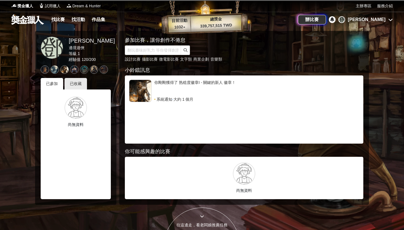
click at [27, 22] on link at bounding box center [28, 19] width 34 height 11
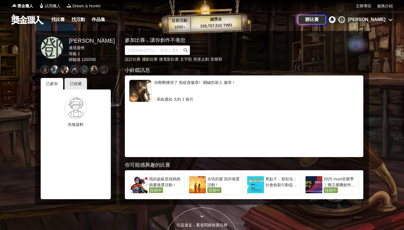
click at [60, 24] on div "找比賽 找活動 作品集" at bounding box center [79, 20] width 61 height 16
click at [60, 21] on link "找比賽" at bounding box center [58, 20] width 18 height 8
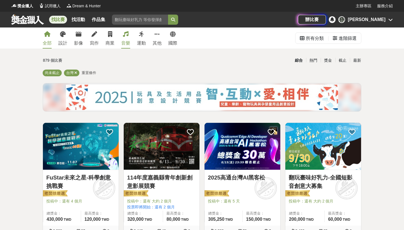
click at [127, 40] on link "音樂" at bounding box center [125, 37] width 9 height 21
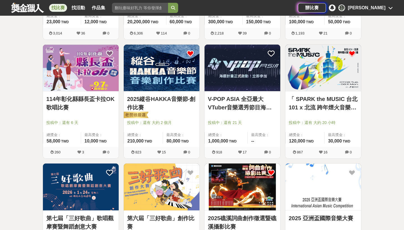
scroll to position [411, 0]
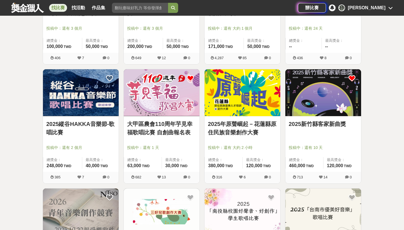
click at [121, 78] on div "2025縱谷HAKKA音樂節-歌唱比賽 投稿中：還有 2 個月 總獎金： 248,000 248,000 TWD 最高獎金： 40,000 TWD 385 7…" at bounding box center [80, 128] width 81 height 119
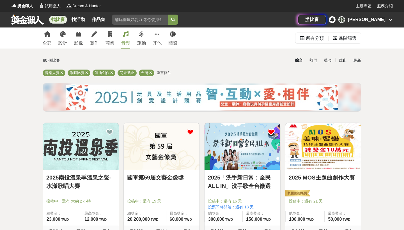
scroll to position [0, 0]
click at [353, 61] on div "最新" at bounding box center [357, 61] width 15 height 10
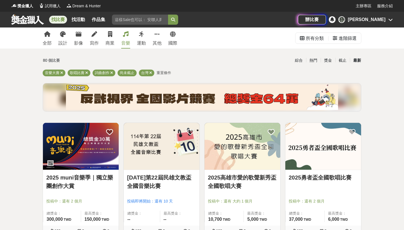
scroll to position [97, 0]
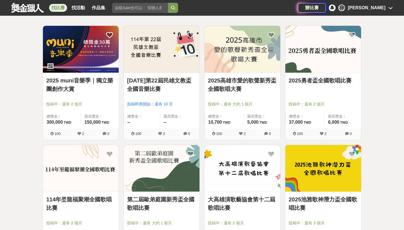
click at [84, 59] on img at bounding box center [81, 49] width 76 height 47
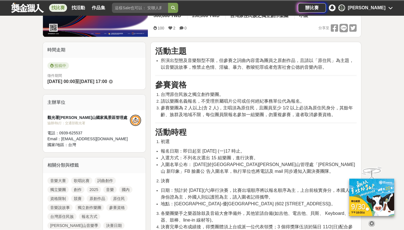
scroll to position [119, 0]
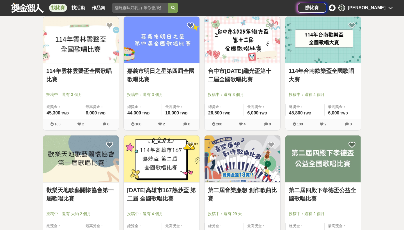
scroll to position [583, 0]
